Goal: Task Accomplishment & Management: Manage account settings

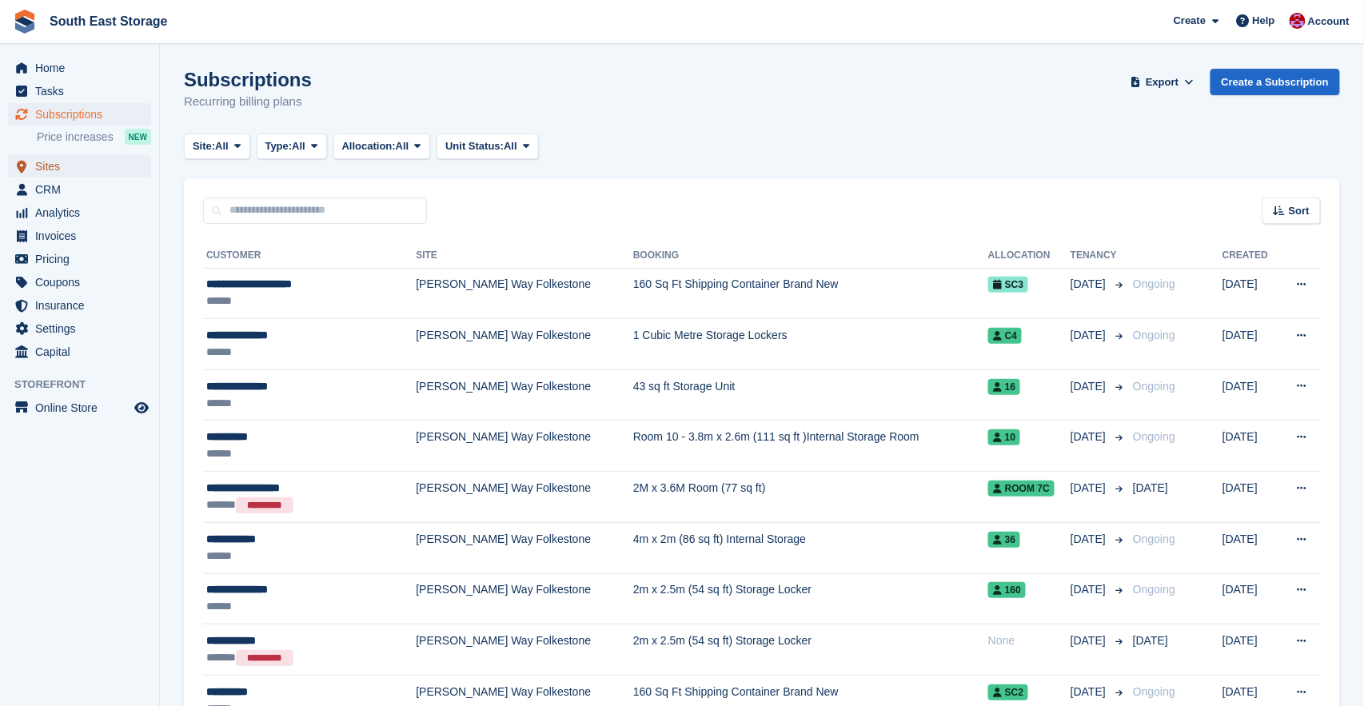
click at [57, 166] on span "Sites" at bounding box center [83, 166] width 96 height 22
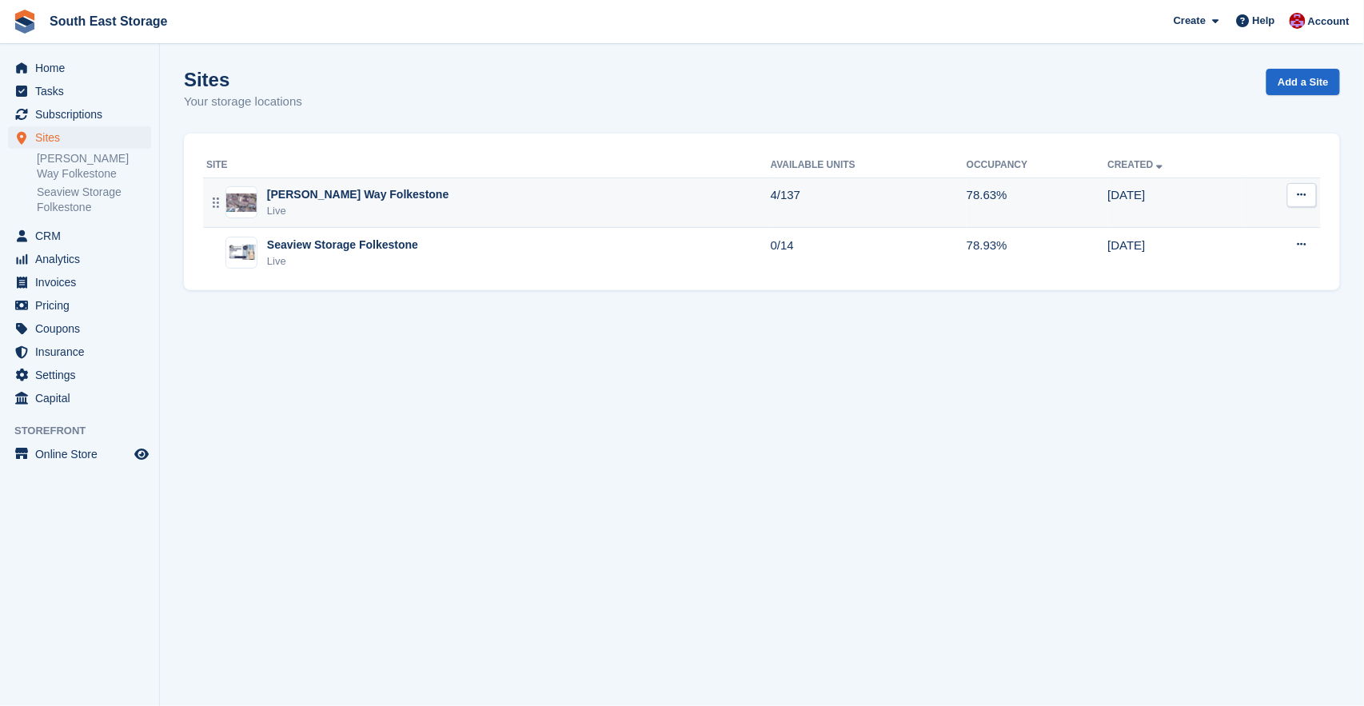
click at [315, 198] on div "[PERSON_NAME] Way Folkestone" at bounding box center [358, 194] width 182 height 17
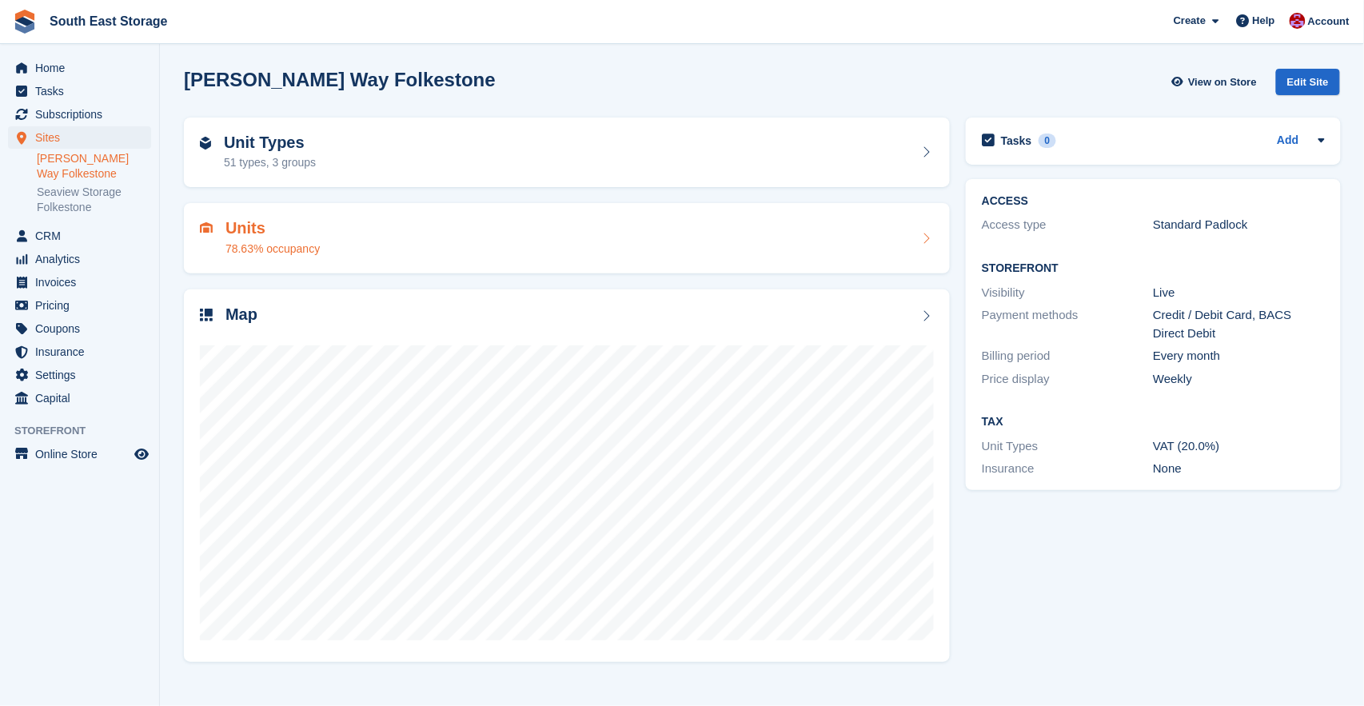
click at [297, 238] on div "Units 78.63% occupancy" at bounding box center [272, 238] width 94 height 38
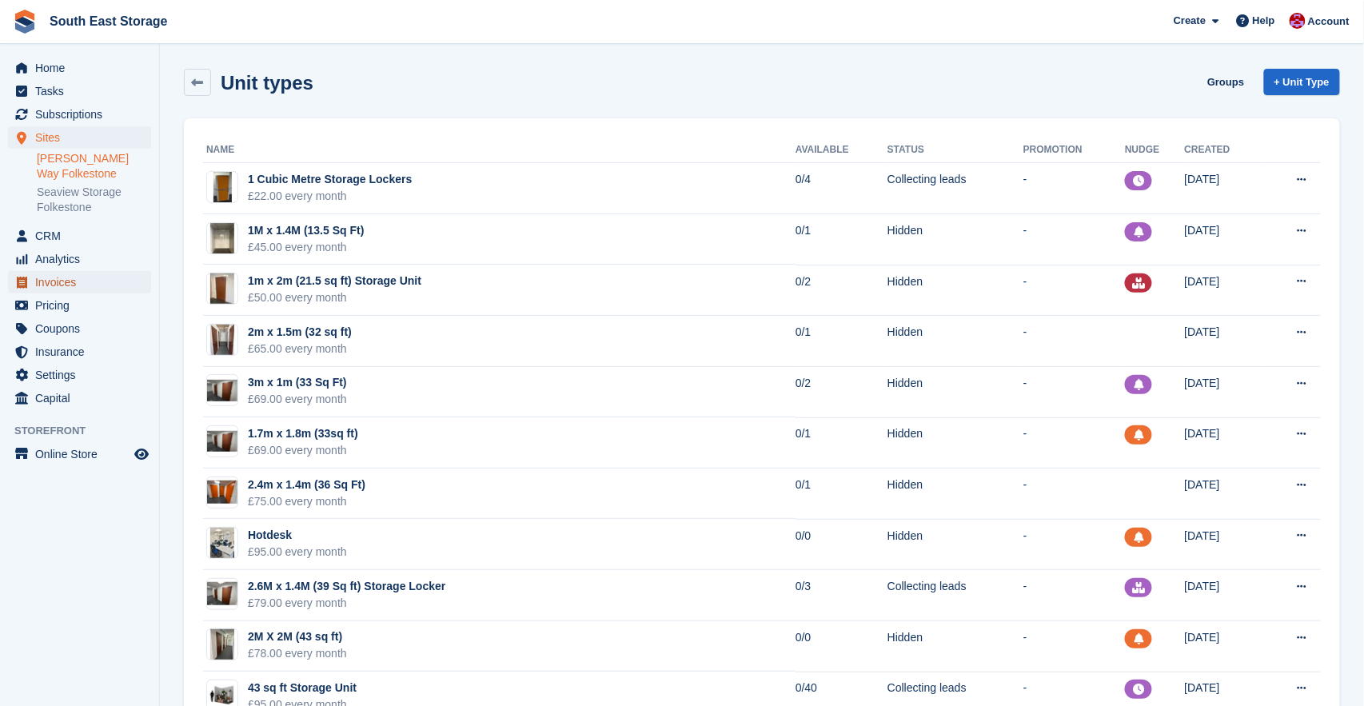
click at [46, 271] on span "Invoices" at bounding box center [83, 282] width 96 height 22
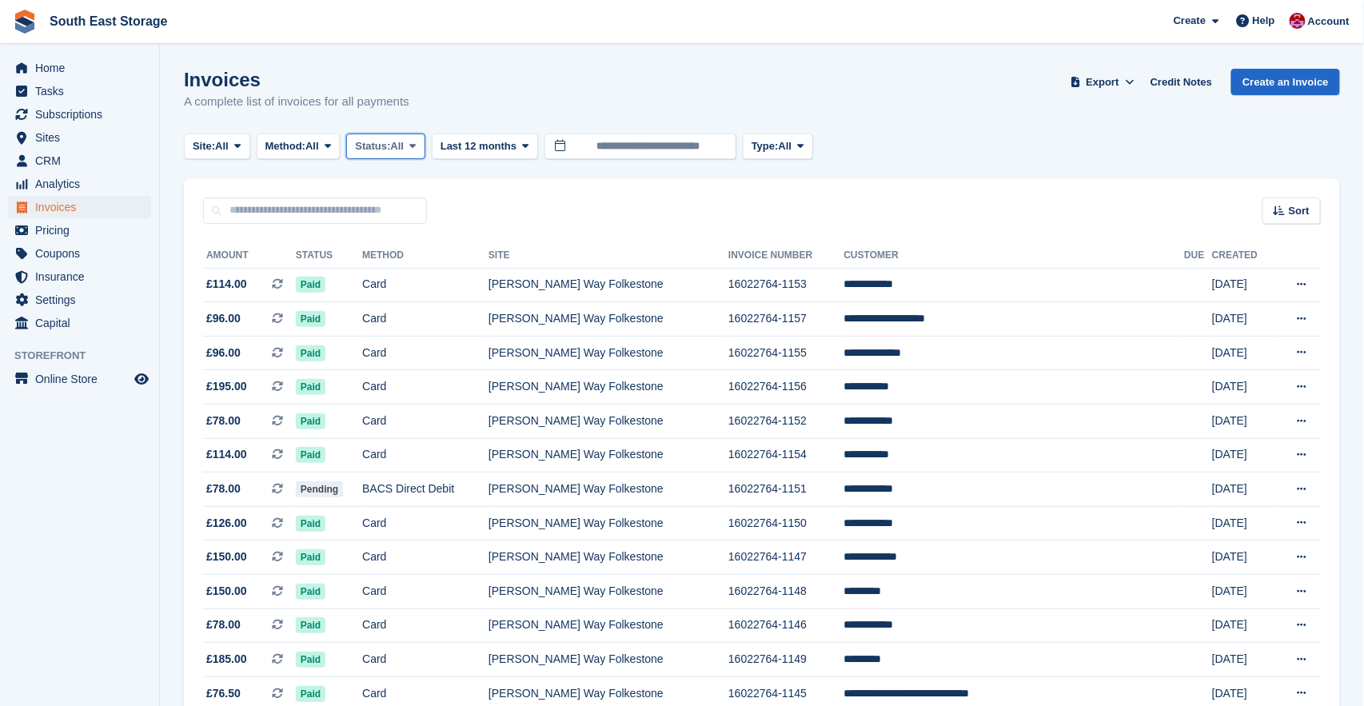
click at [419, 149] on span at bounding box center [412, 146] width 13 height 13
click at [415, 265] on link "Open" at bounding box center [422, 270] width 139 height 29
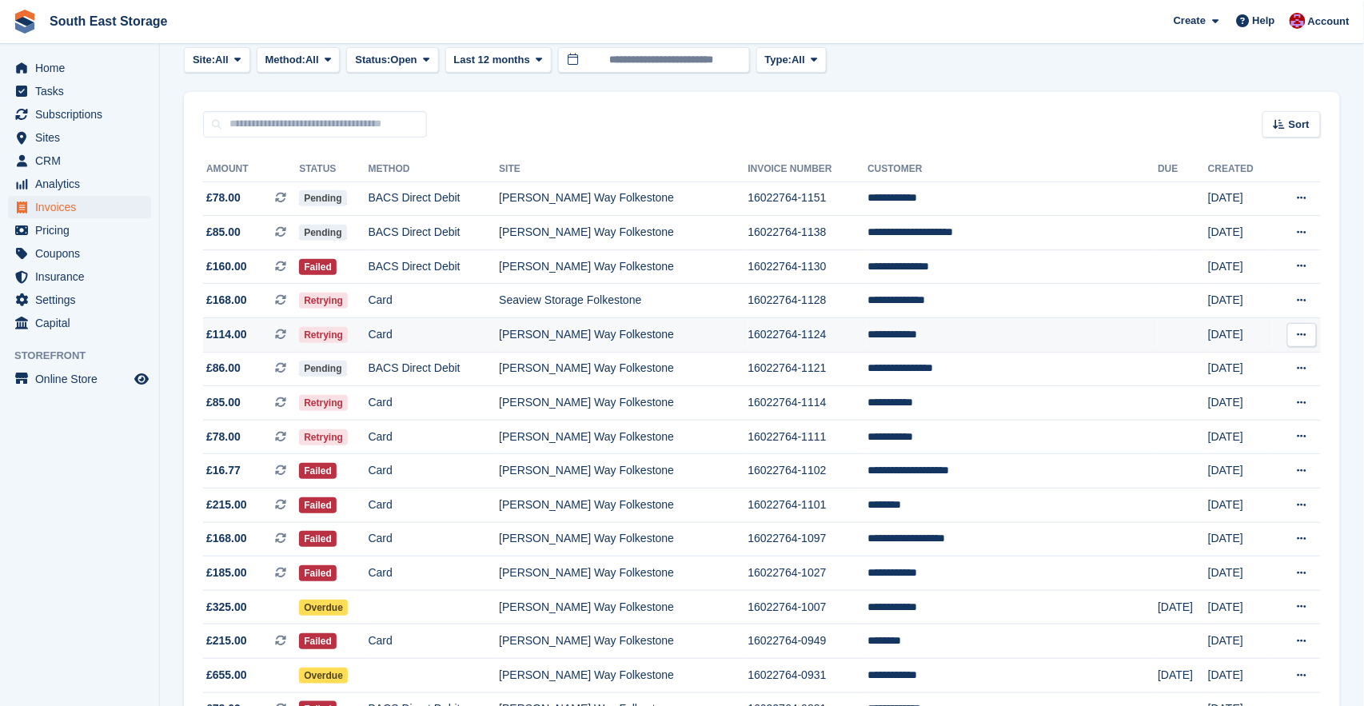
scroll to position [186, 0]
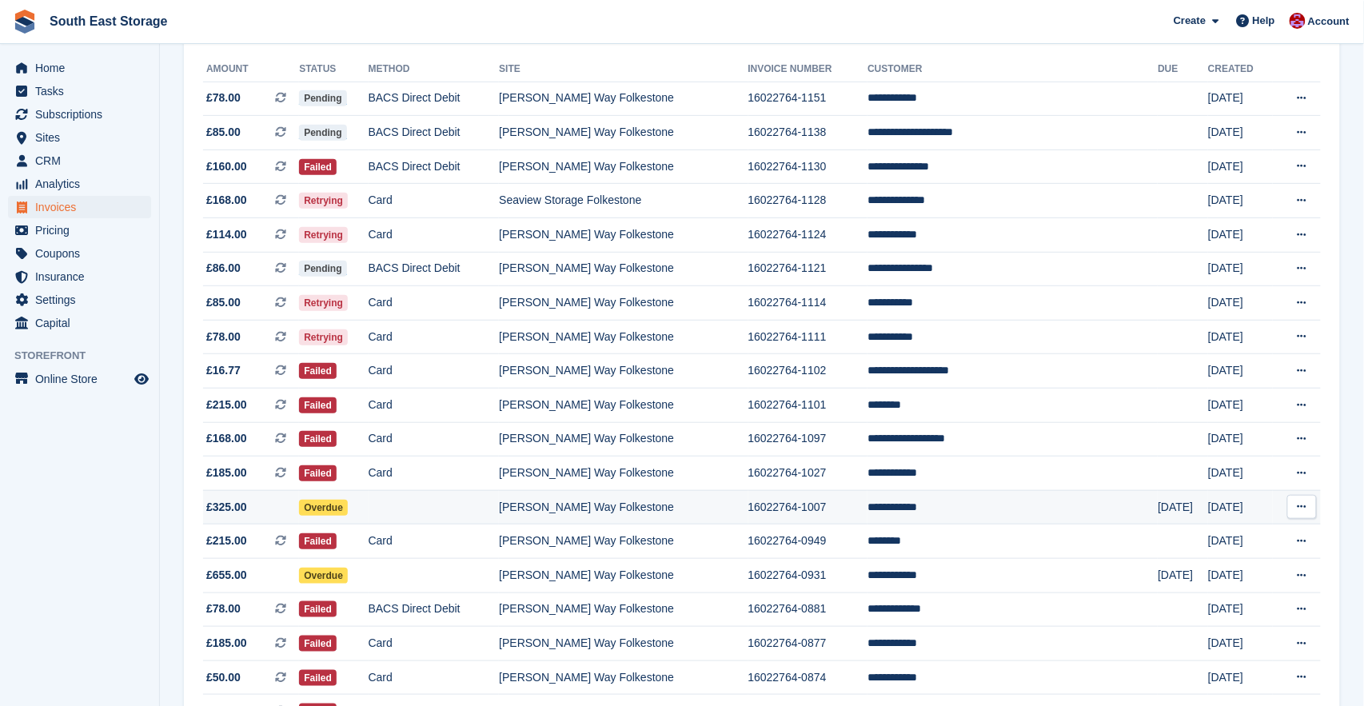
click at [1306, 504] on button at bounding box center [1302, 507] width 30 height 24
click at [613, 505] on td "[PERSON_NAME] Way Folkestone" at bounding box center [623, 507] width 249 height 34
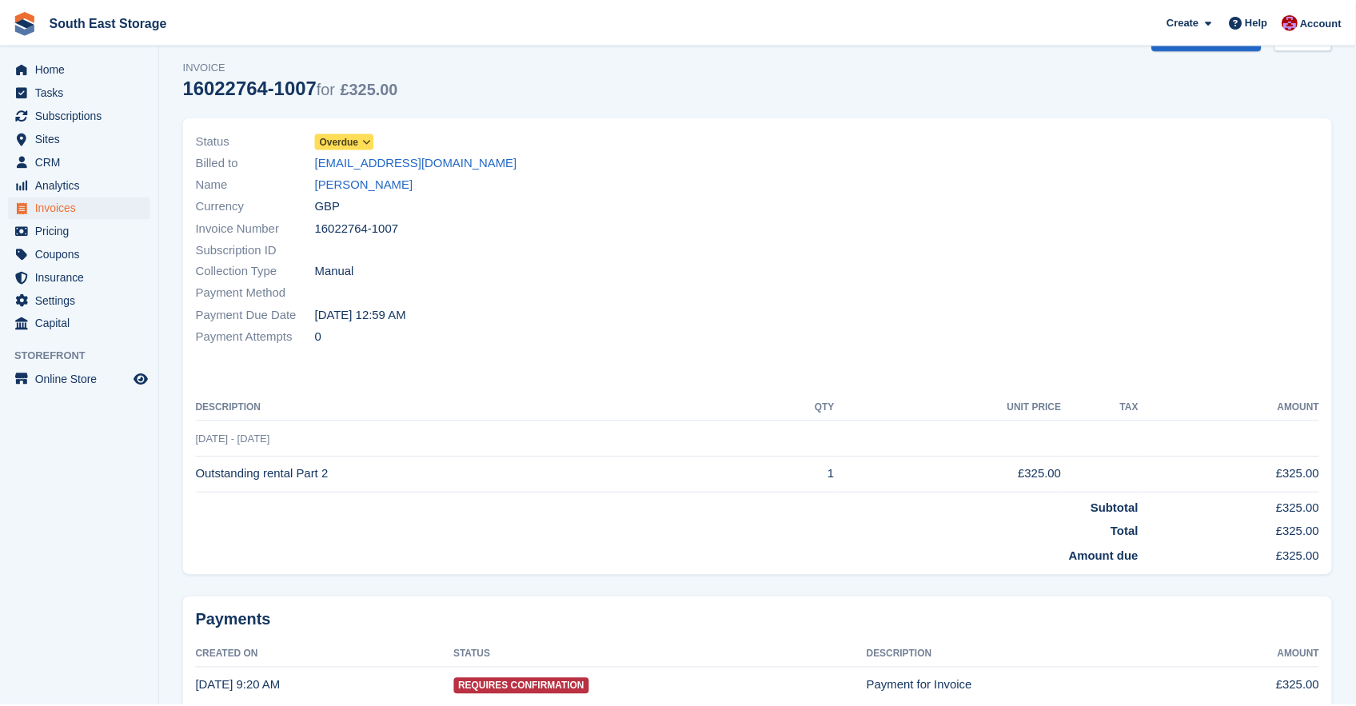
scroll to position [119, 0]
